Goal: Navigation & Orientation: Find specific page/section

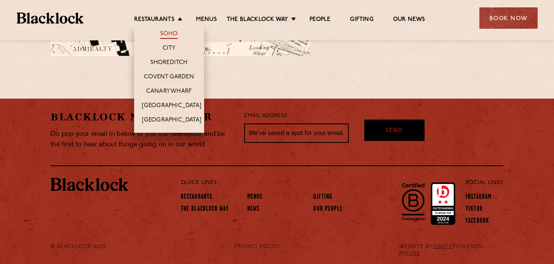
click at [166, 34] on link "Soho" at bounding box center [169, 34] width 18 height 9
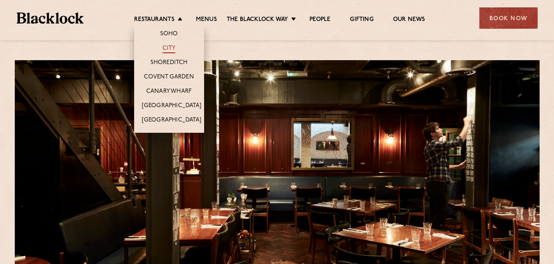
click at [166, 48] on link "City" at bounding box center [168, 49] width 13 height 9
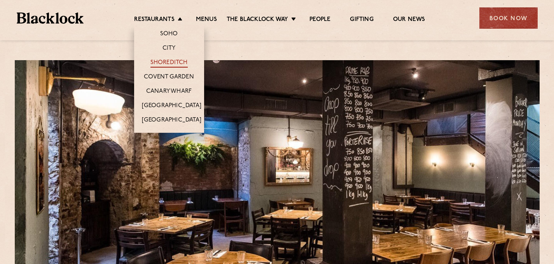
click at [161, 60] on link "Shoreditch" at bounding box center [168, 63] width 37 height 9
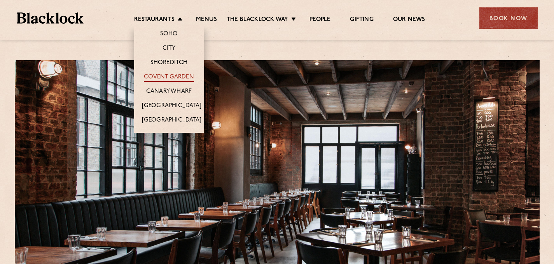
click at [163, 76] on link "Covent Garden" at bounding box center [169, 77] width 50 height 9
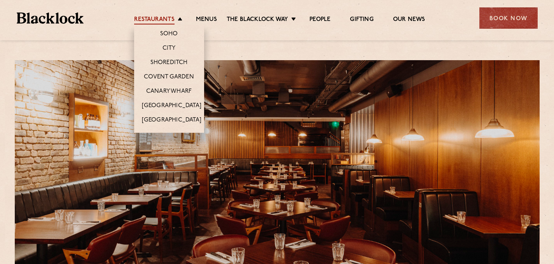
click at [165, 20] on link "Restaurants" at bounding box center [154, 20] width 40 height 9
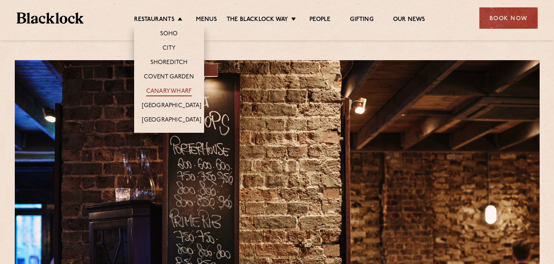
click at [170, 91] on link "Canary Wharf" at bounding box center [168, 92] width 45 height 9
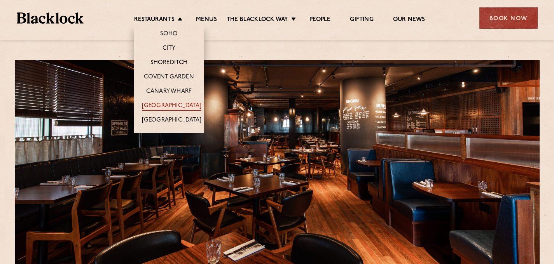
click at [167, 107] on link "[GEOGRAPHIC_DATA]" at bounding box center [171, 106] width 59 height 9
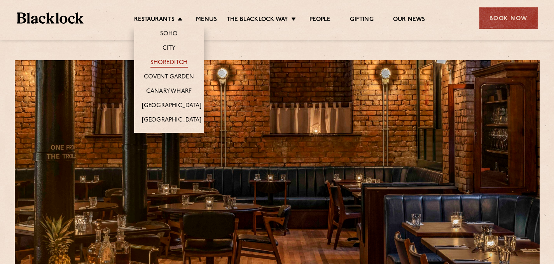
click at [168, 62] on link "Shoreditch" at bounding box center [168, 63] width 37 height 9
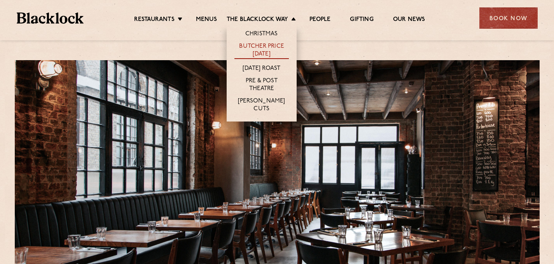
click at [252, 49] on link "Butcher Price [DATE]" at bounding box center [261, 51] width 54 height 16
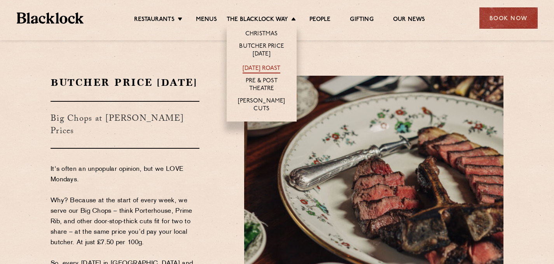
click at [251, 68] on link "[DATE] Roast" at bounding box center [262, 69] width 38 height 9
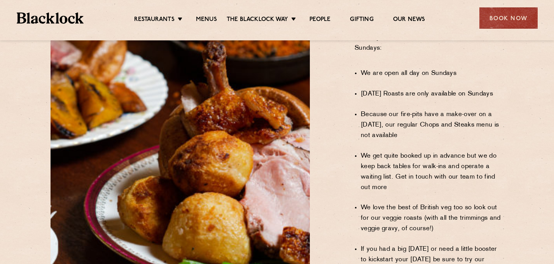
scroll to position [507, 0]
